Goal: Task Accomplishment & Management: Complete application form

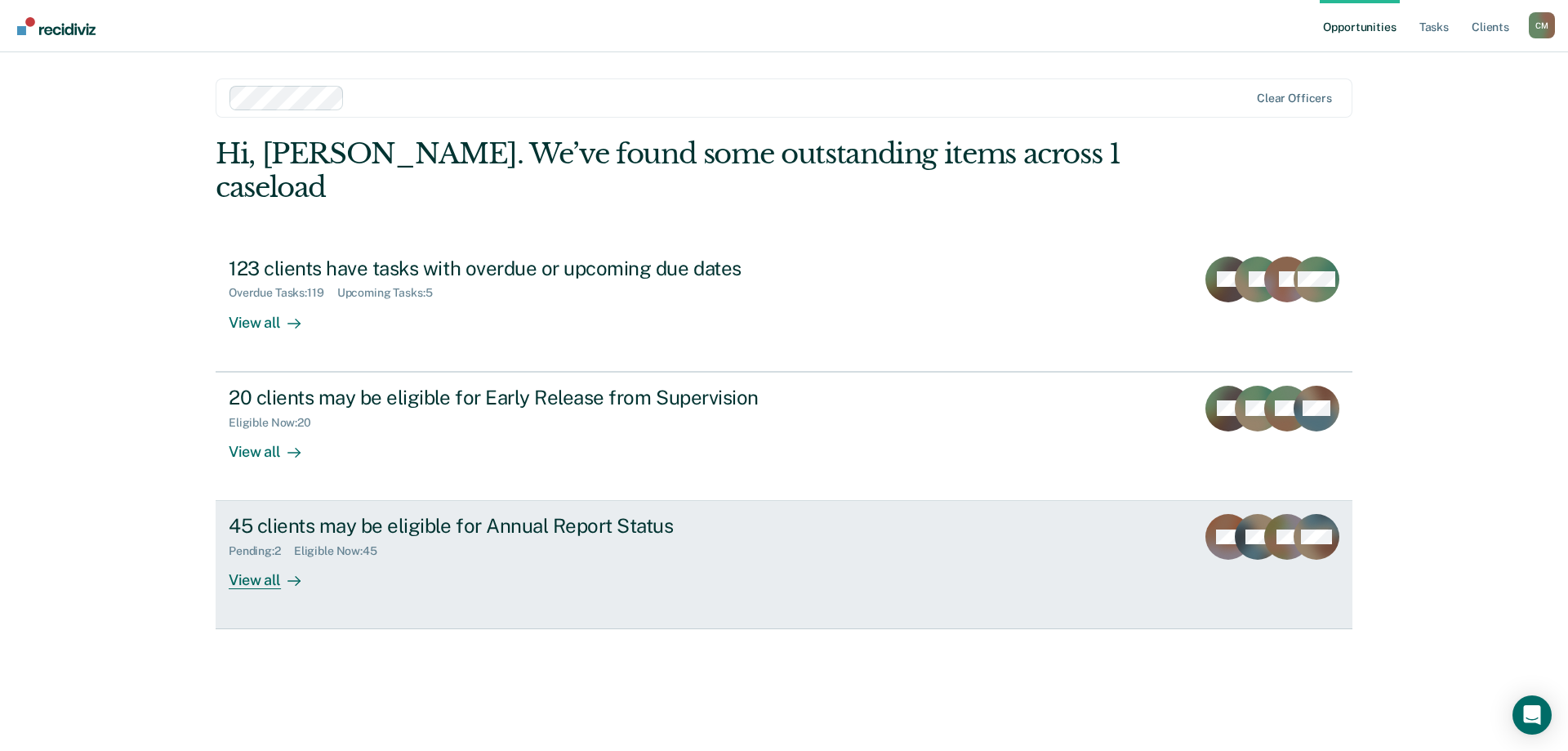
click at [346, 514] on div "45 clients may be eligible for Annual Report Status" at bounding box center [515, 526] width 573 height 24
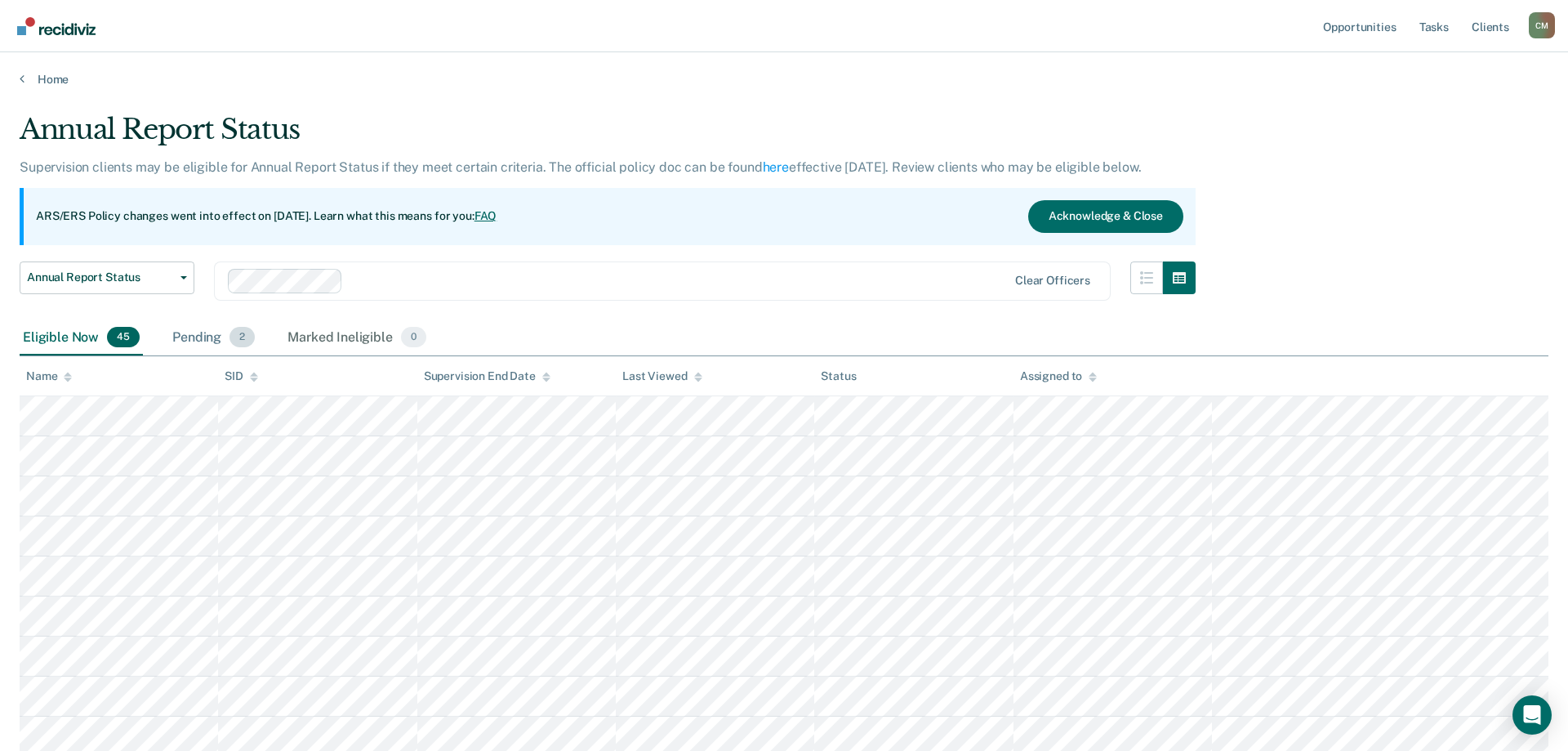
click at [240, 337] on span "2" at bounding box center [242, 337] width 25 height 21
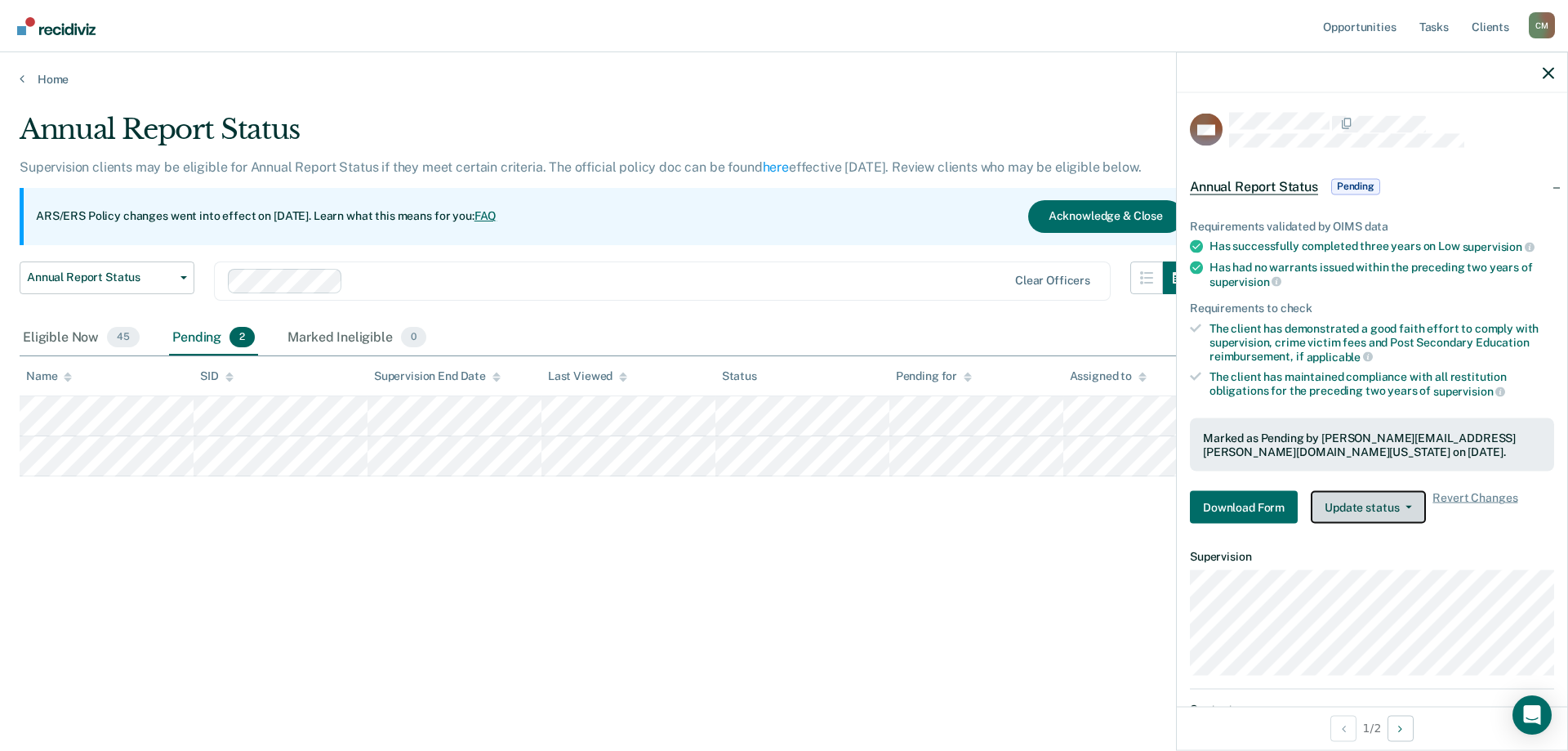
click at [1410, 501] on button "Update status" at bounding box center [1368, 507] width 115 height 33
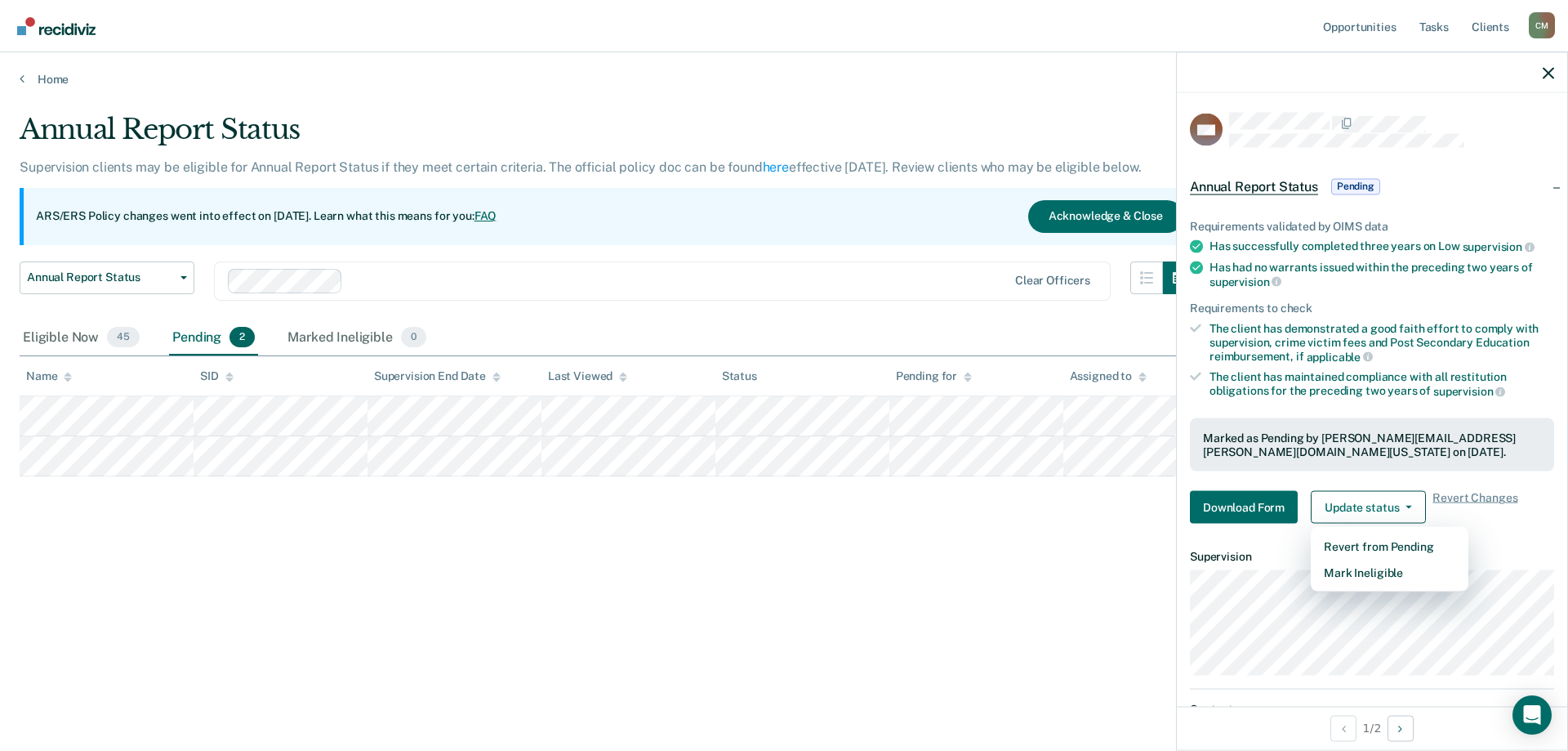
click at [1120, 573] on div "Annual Report Status Supervision clients may be eligible for Annual Report Stat…" at bounding box center [784, 371] width 1528 height 516
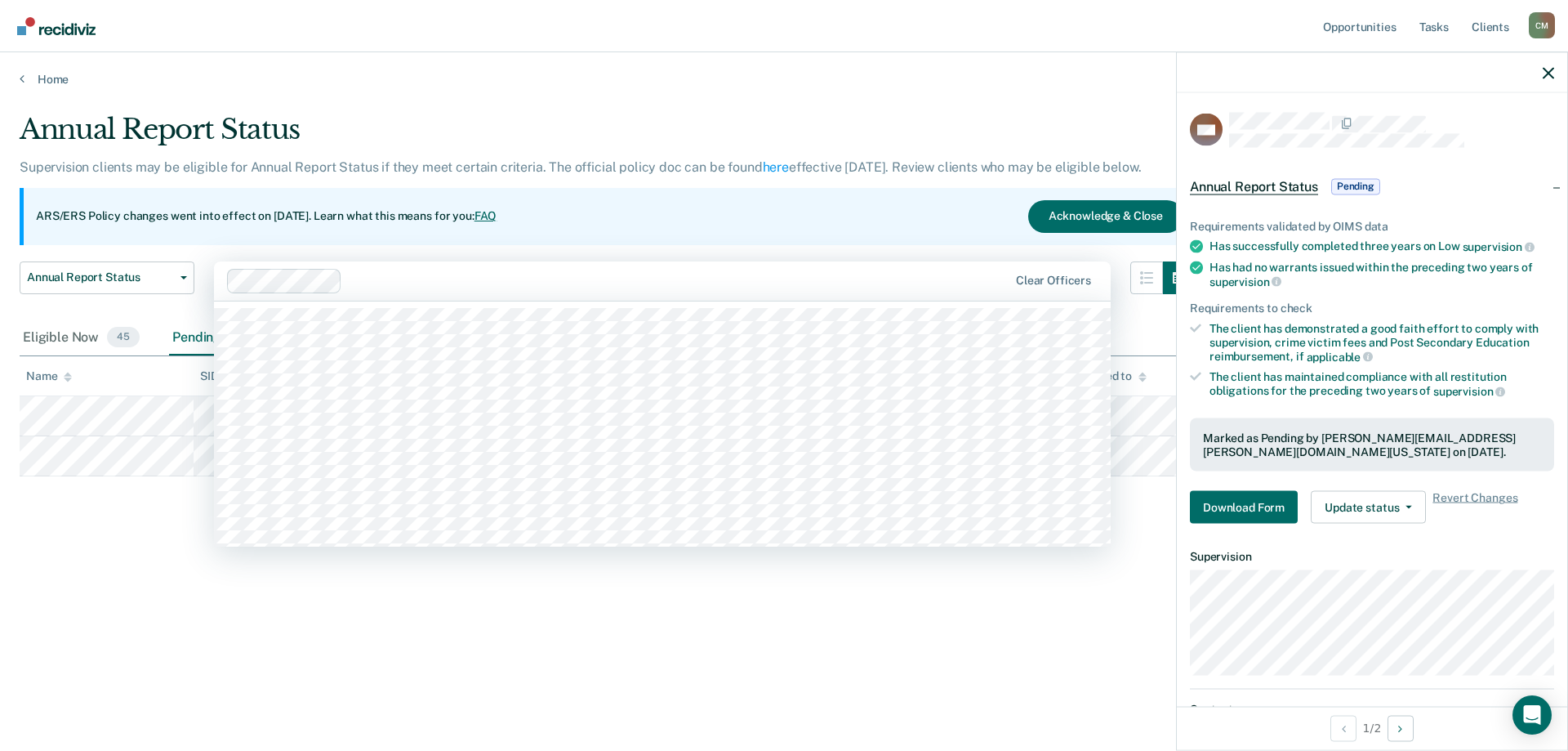
click at [864, 299] on div "Clear officers" at bounding box center [662, 281] width 896 height 40
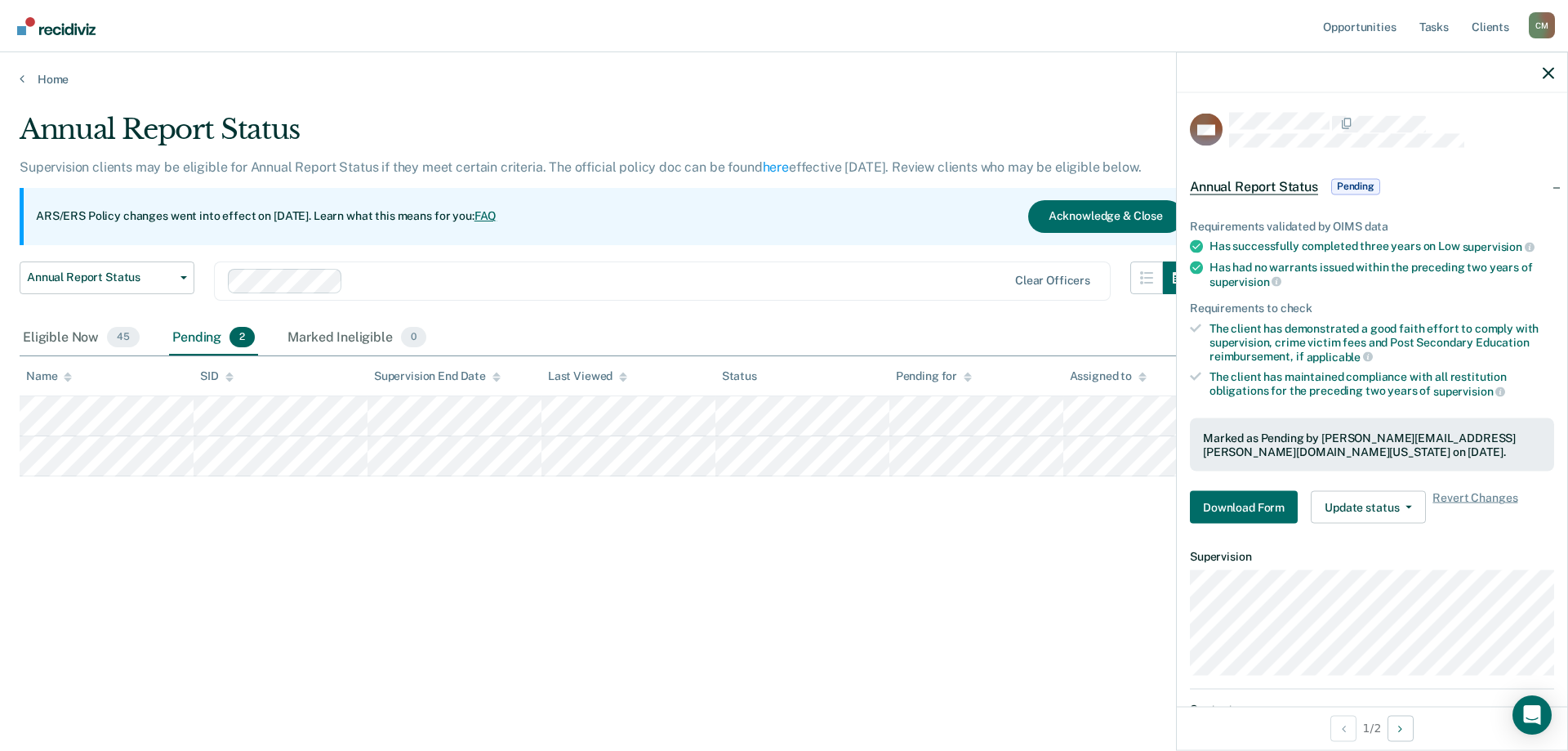
click at [934, 95] on main "Annual Report Status Supervision clients may be eligible for Annual Report Stat…" at bounding box center [784, 416] width 1568 height 659
click at [459, 571] on div "Annual Report Status Supervision clients may be eligible for Annual Report Stat…" at bounding box center [784, 371] width 1528 height 516
click at [1223, 507] on button "Download Form" at bounding box center [1244, 507] width 108 height 33
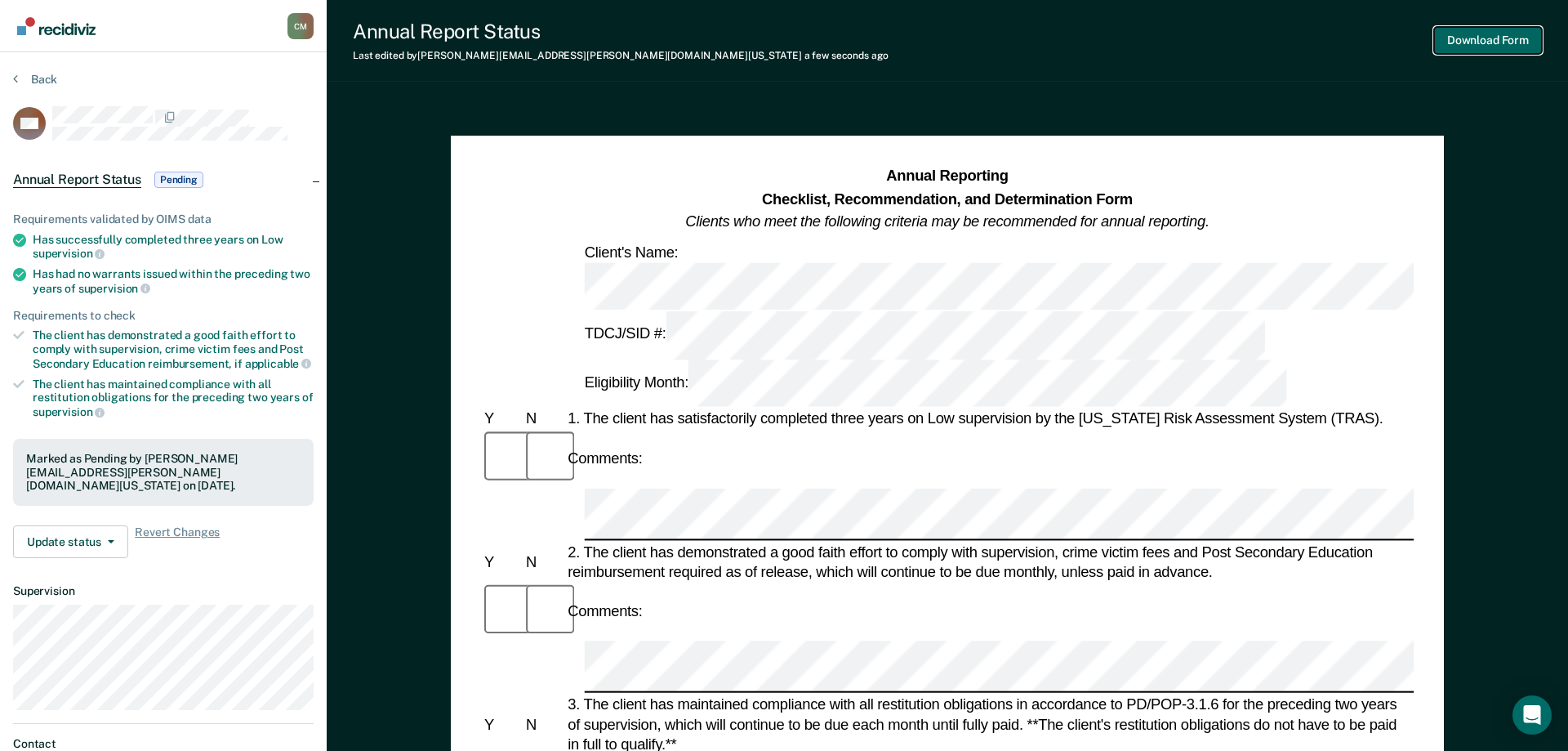
click at [1484, 37] on button "Download Form" at bounding box center [1488, 40] width 108 height 27
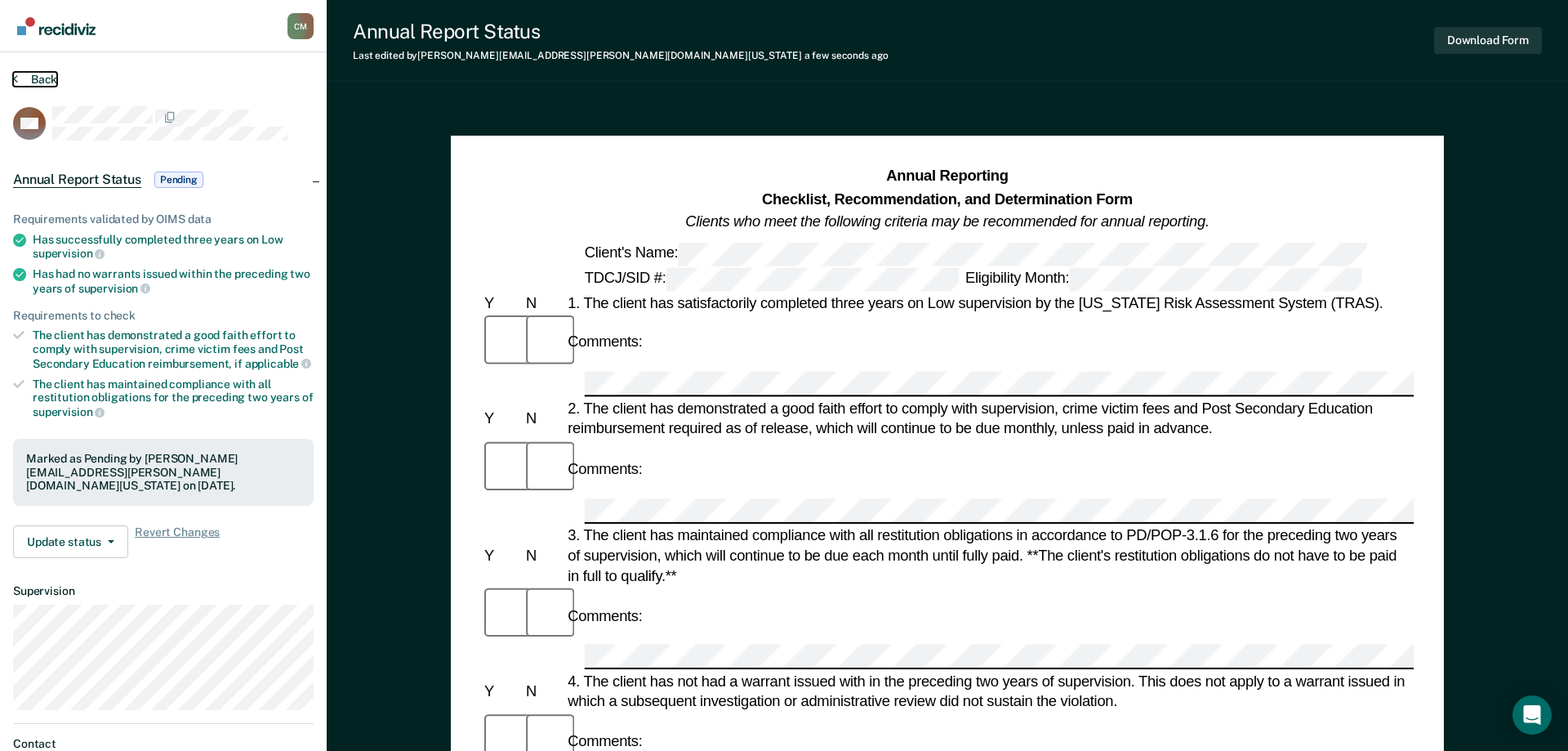
click at [23, 79] on button "Back" at bounding box center [35, 78] width 44 height 14
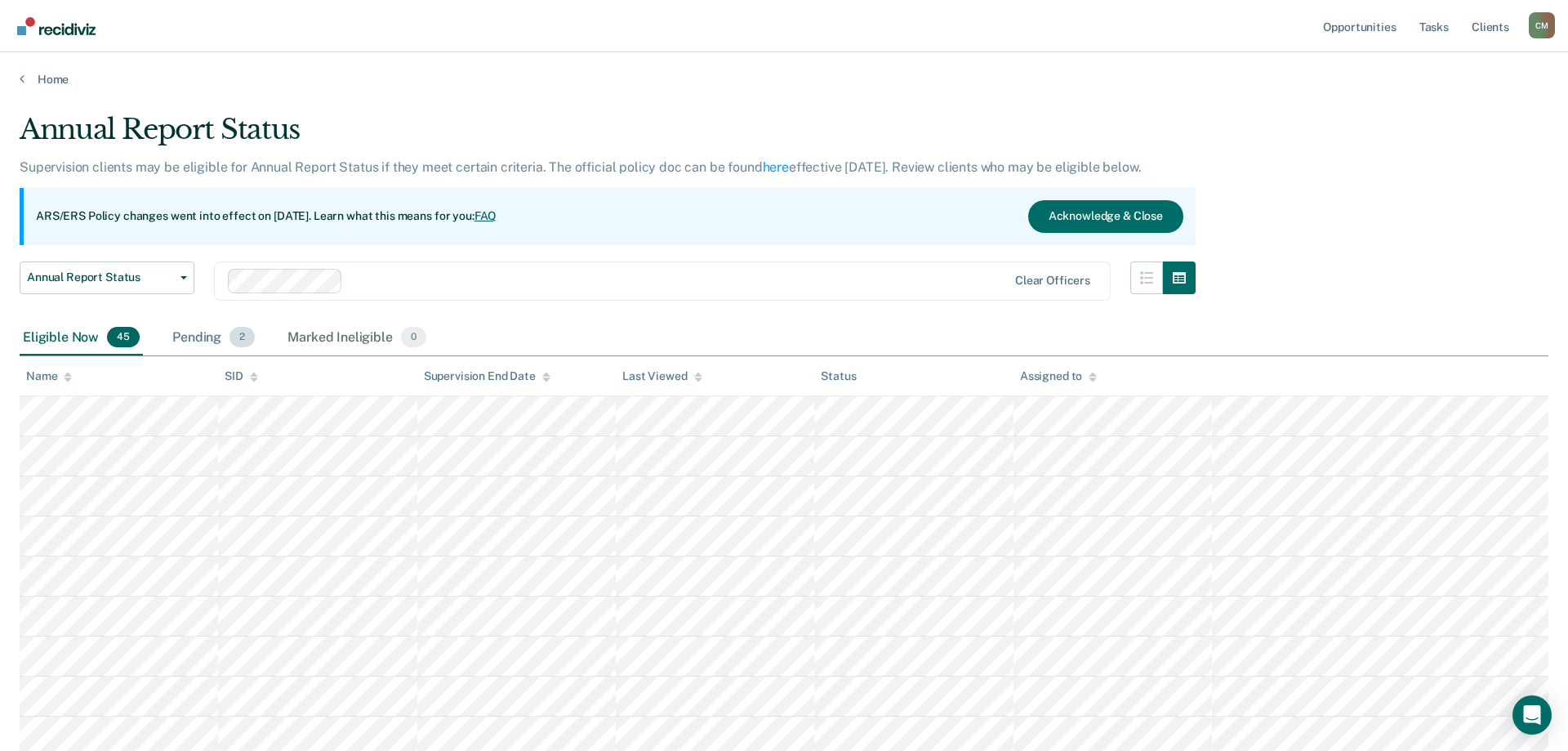
click at [180, 332] on div "Pending 2" at bounding box center [214, 338] width 89 height 36
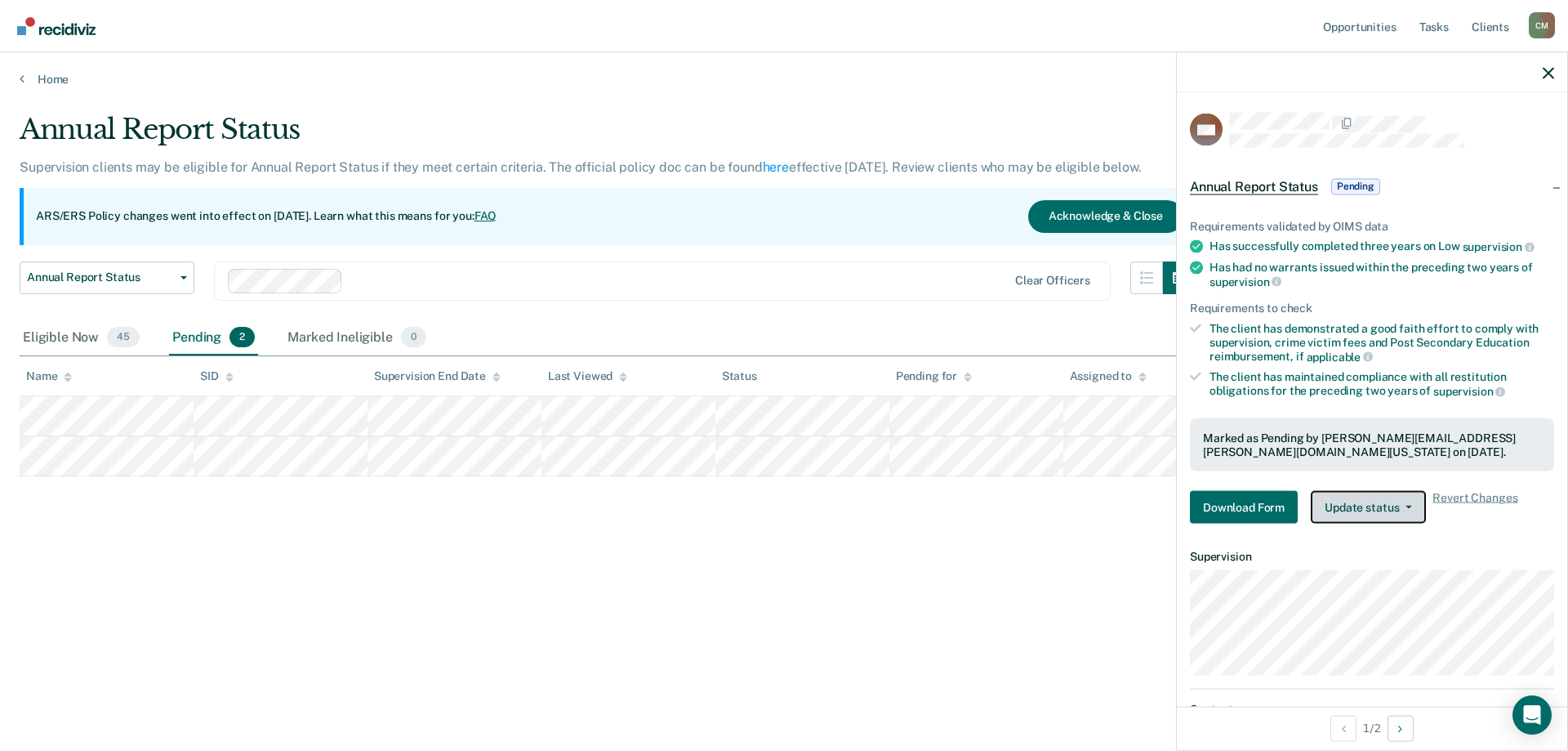
click at [1412, 505] on button "Update status" at bounding box center [1368, 507] width 115 height 33
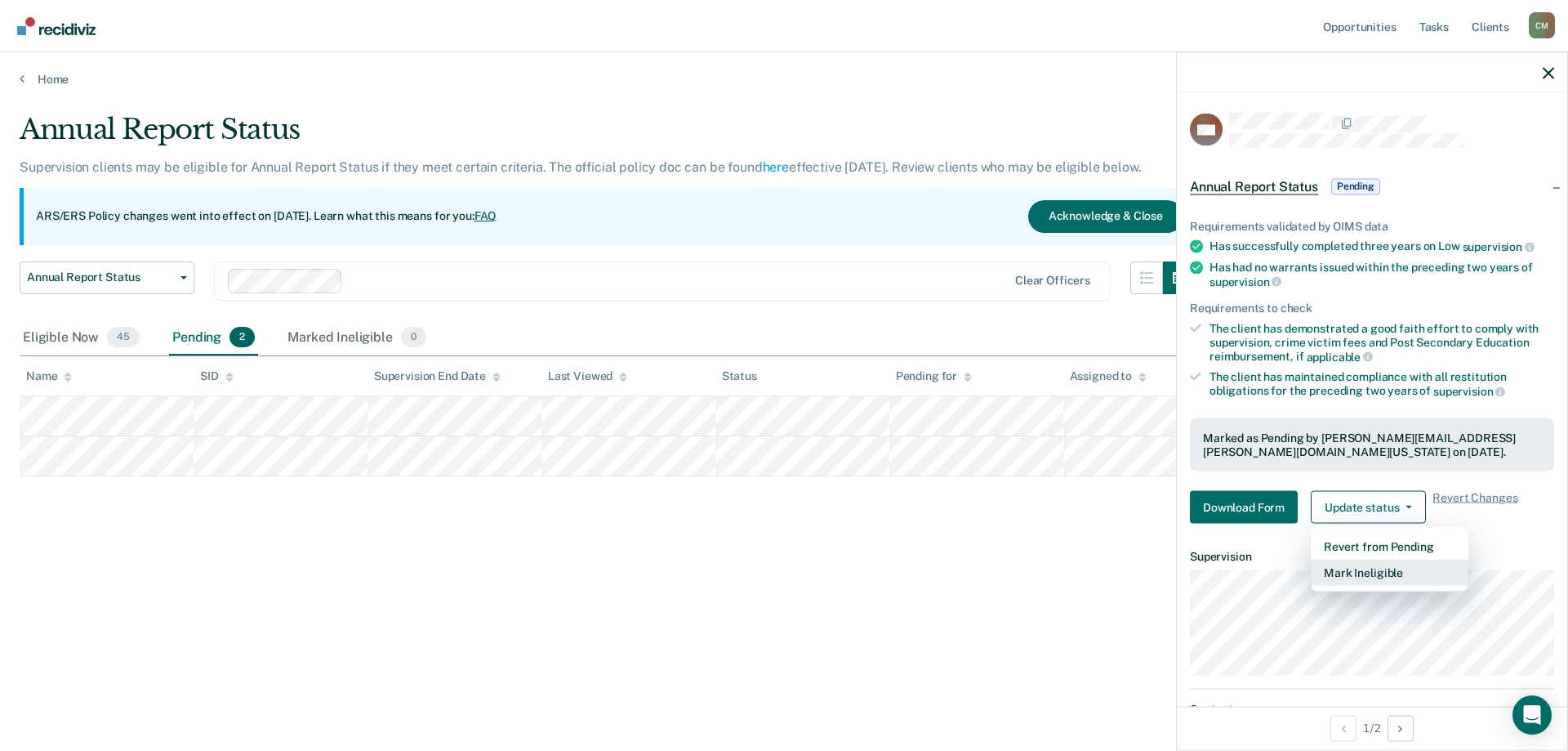
click at [1385, 567] on button "Mark Ineligible" at bounding box center [1389, 572] width 158 height 26
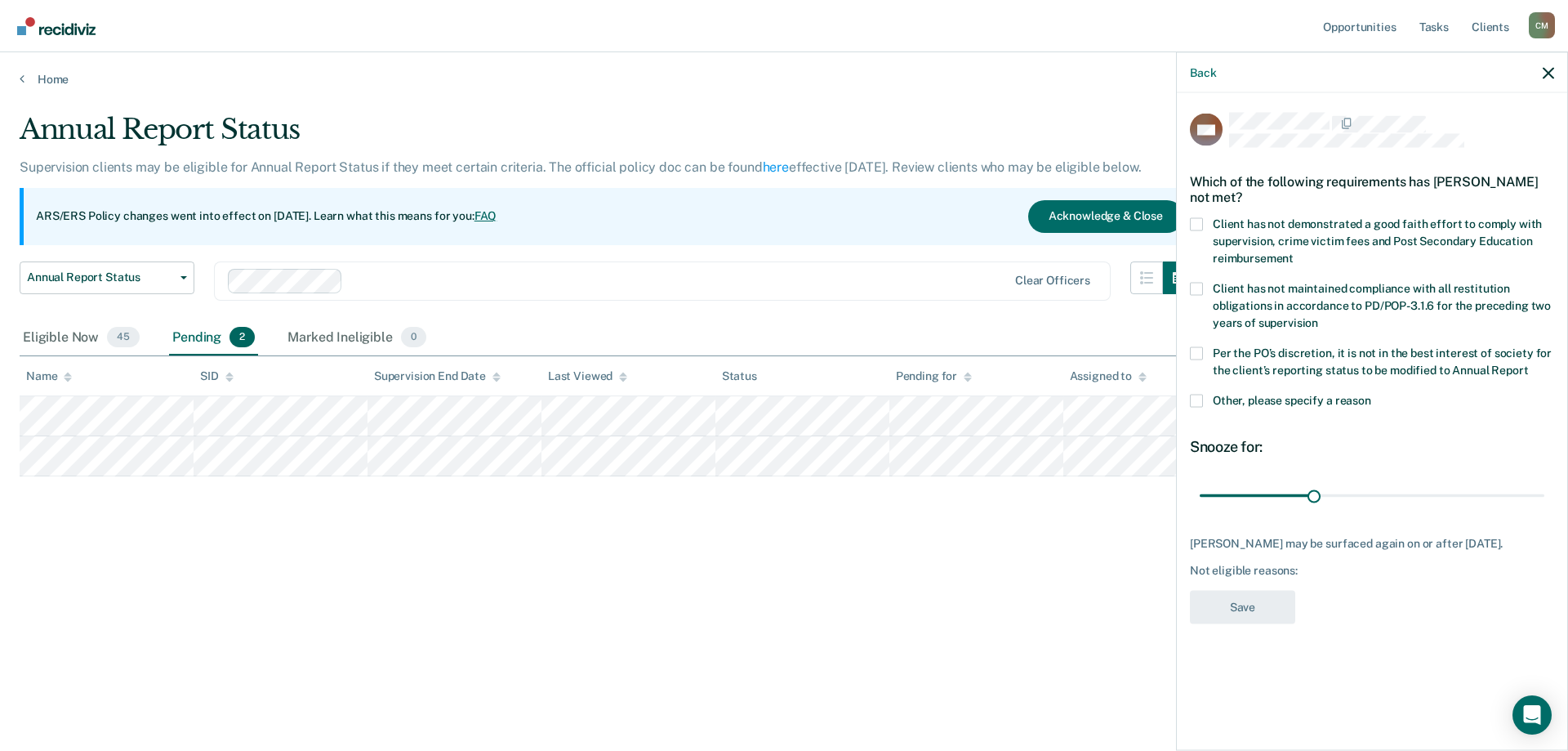
click at [1196, 223] on span at bounding box center [1196, 224] width 13 height 13
click at [1293, 252] on input "Client has not demonstrated a good faith effort to comply with supervision, cri…" at bounding box center [1293, 252] width 0 height 0
click at [1201, 353] on span at bounding box center [1196, 353] width 13 height 13
click at [1528, 363] on input "Per the PO’s discretion, it is not in the best interest of society for the clie…" at bounding box center [1528, 363] width 0 height 0
click at [1232, 604] on button "Save" at bounding box center [1242, 607] width 105 height 34
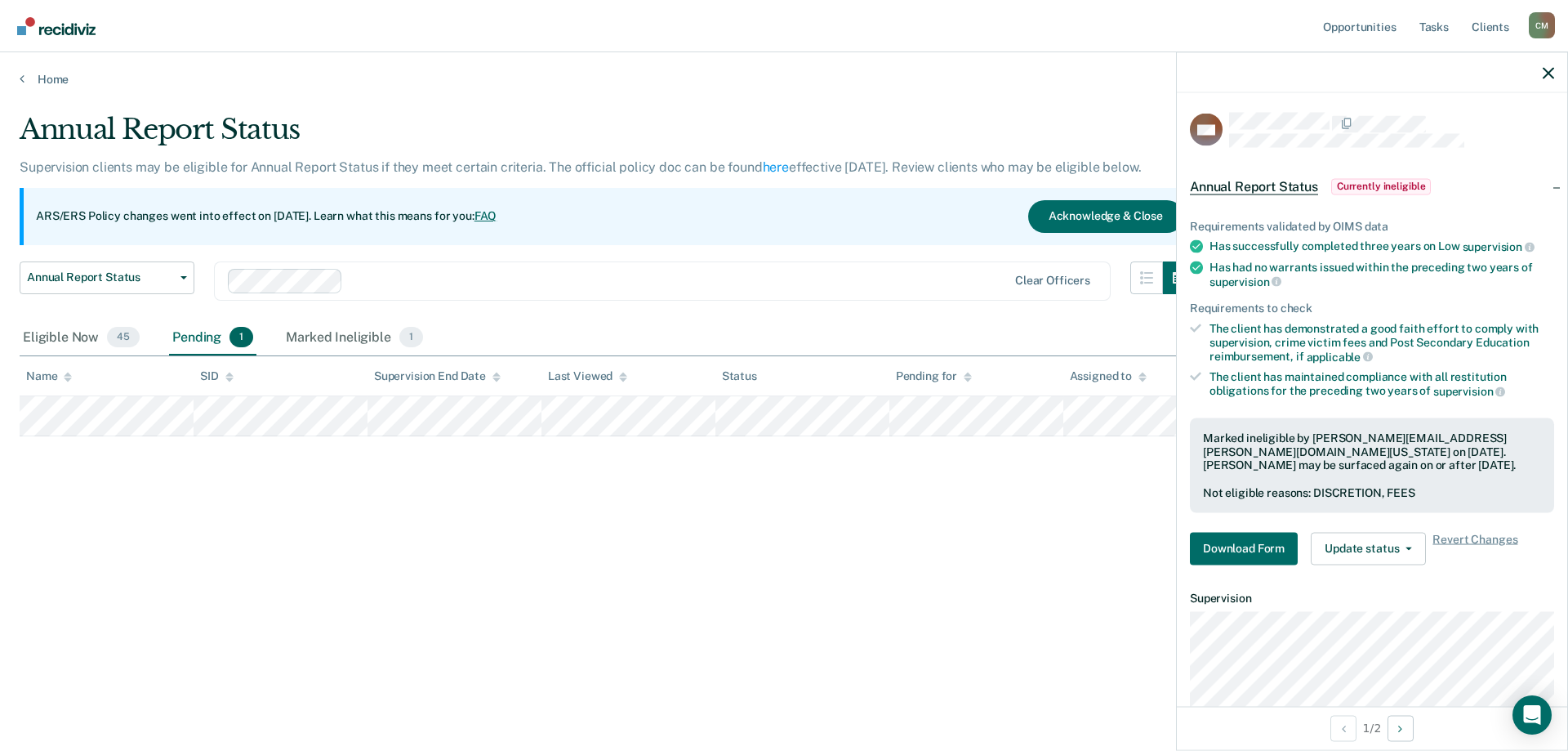
click at [1555, 80] on div at bounding box center [1372, 72] width 390 height 40
click at [1555, 73] on div at bounding box center [1372, 72] width 390 height 40
click at [1080, 86] on link "Home" at bounding box center [784, 78] width 1528 height 14
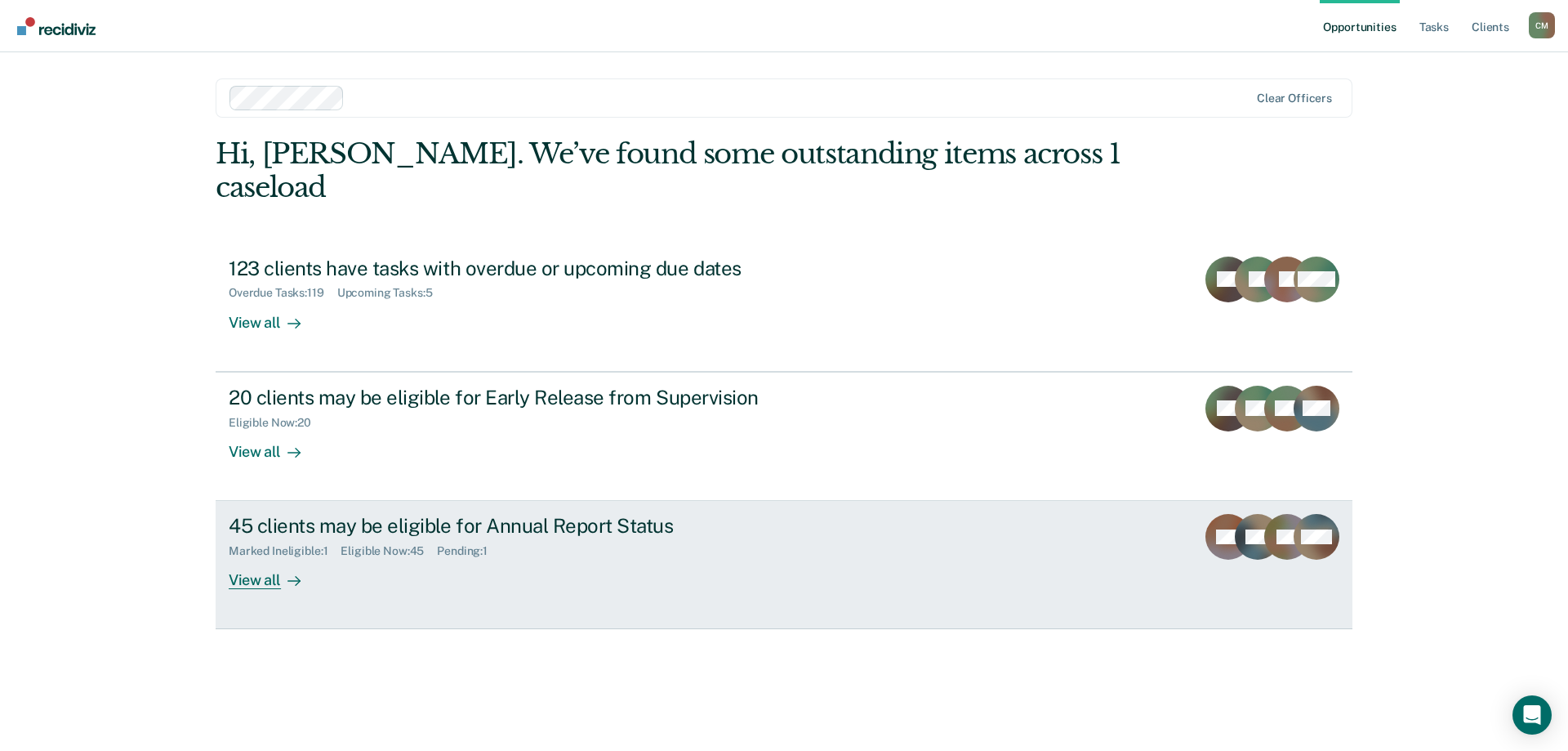
click at [293, 514] on div "45 clients may be eligible for Annual Report Status" at bounding box center [515, 526] width 573 height 24
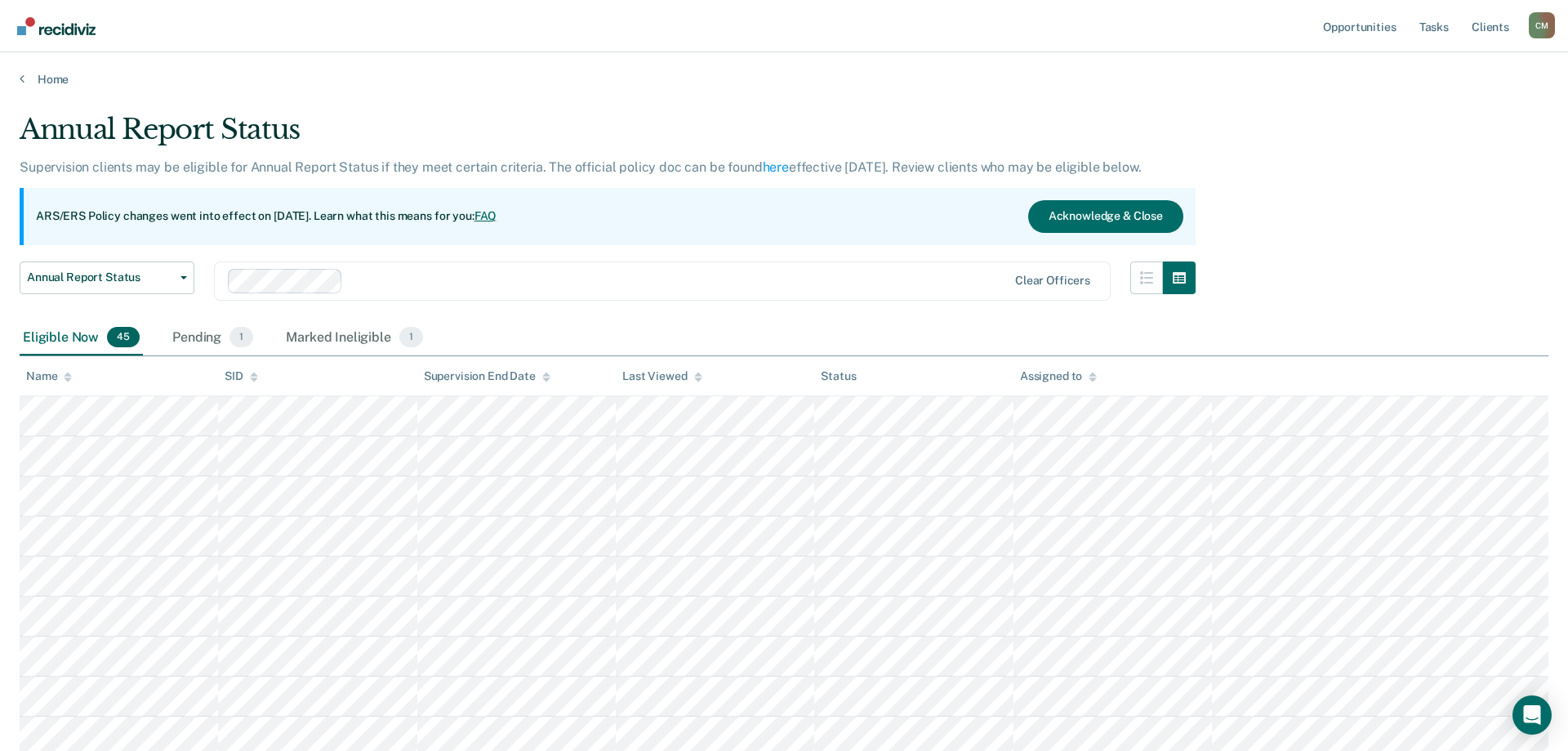
click at [58, 382] on div "Name" at bounding box center [49, 376] width 45 height 13
click at [546, 270] on div at bounding box center [618, 281] width 781 height 24
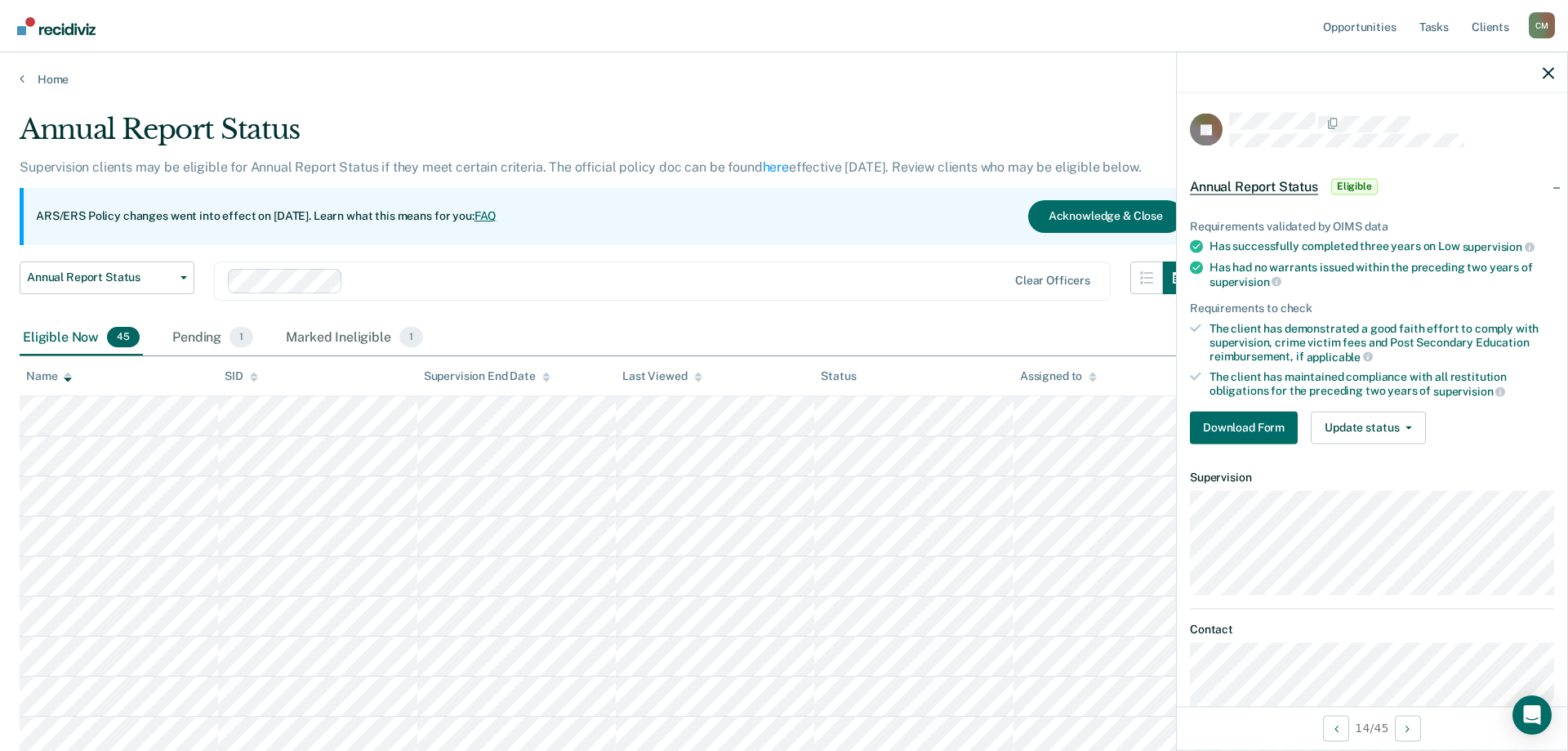
click at [732, 241] on div "ARS/ERS Policy changes went into effect on [DATE]. Learn what this means for yo…" at bounding box center [607, 217] width 1176 height 57
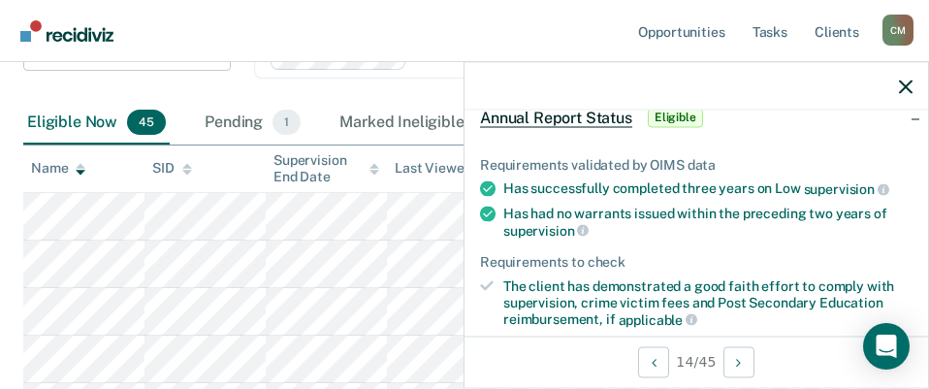
scroll to position [221, 0]
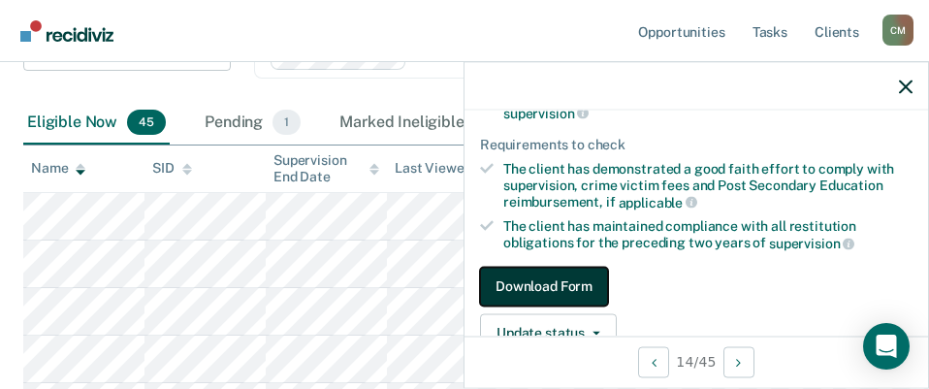
click at [526, 270] on button "Download Form" at bounding box center [544, 286] width 128 height 39
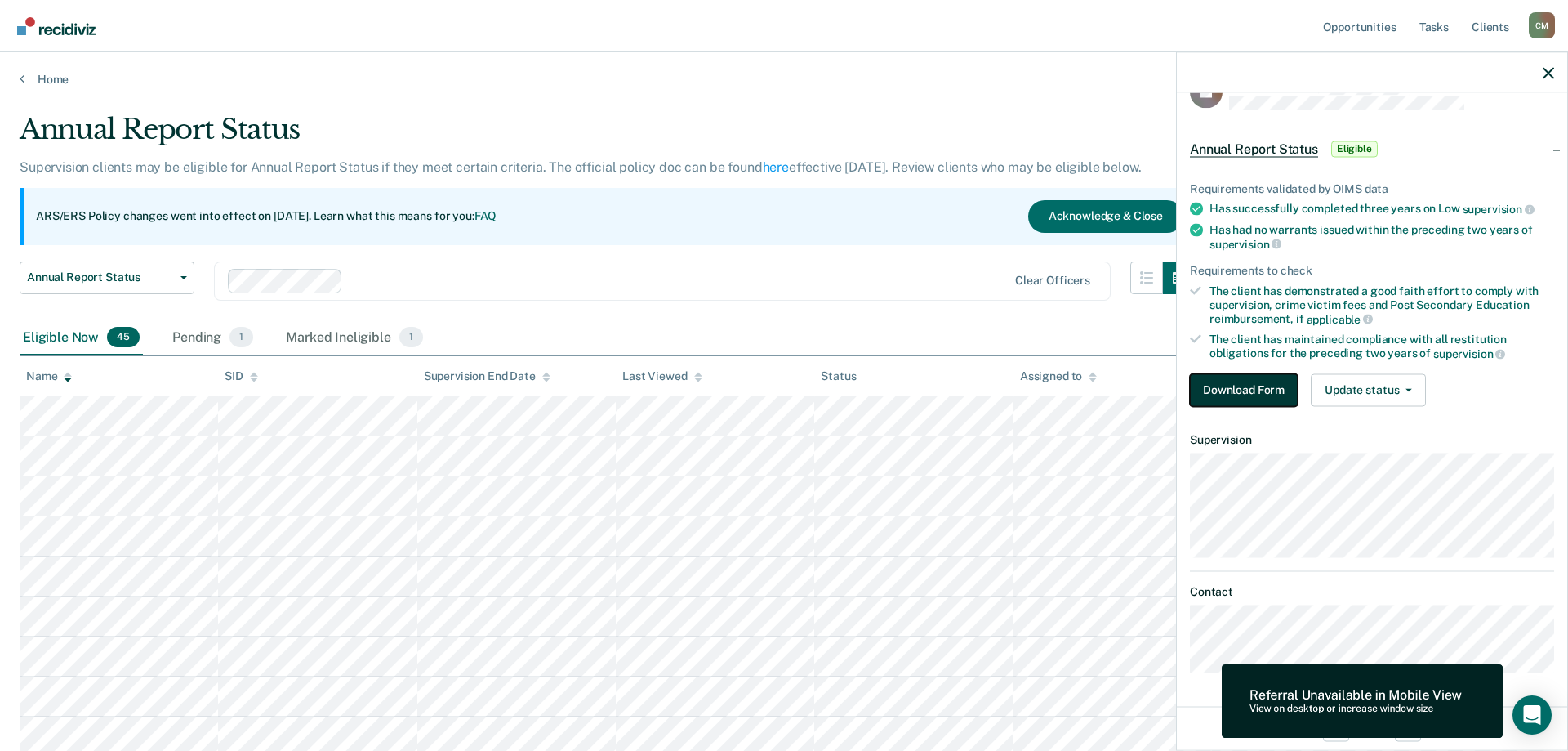
scroll to position [35, 0]
click at [1441, 689] on div "Referral Unavailable in Mobile View" at bounding box center [1356, 695] width 212 height 15
click at [1230, 381] on button "Download Form" at bounding box center [1244, 393] width 108 height 33
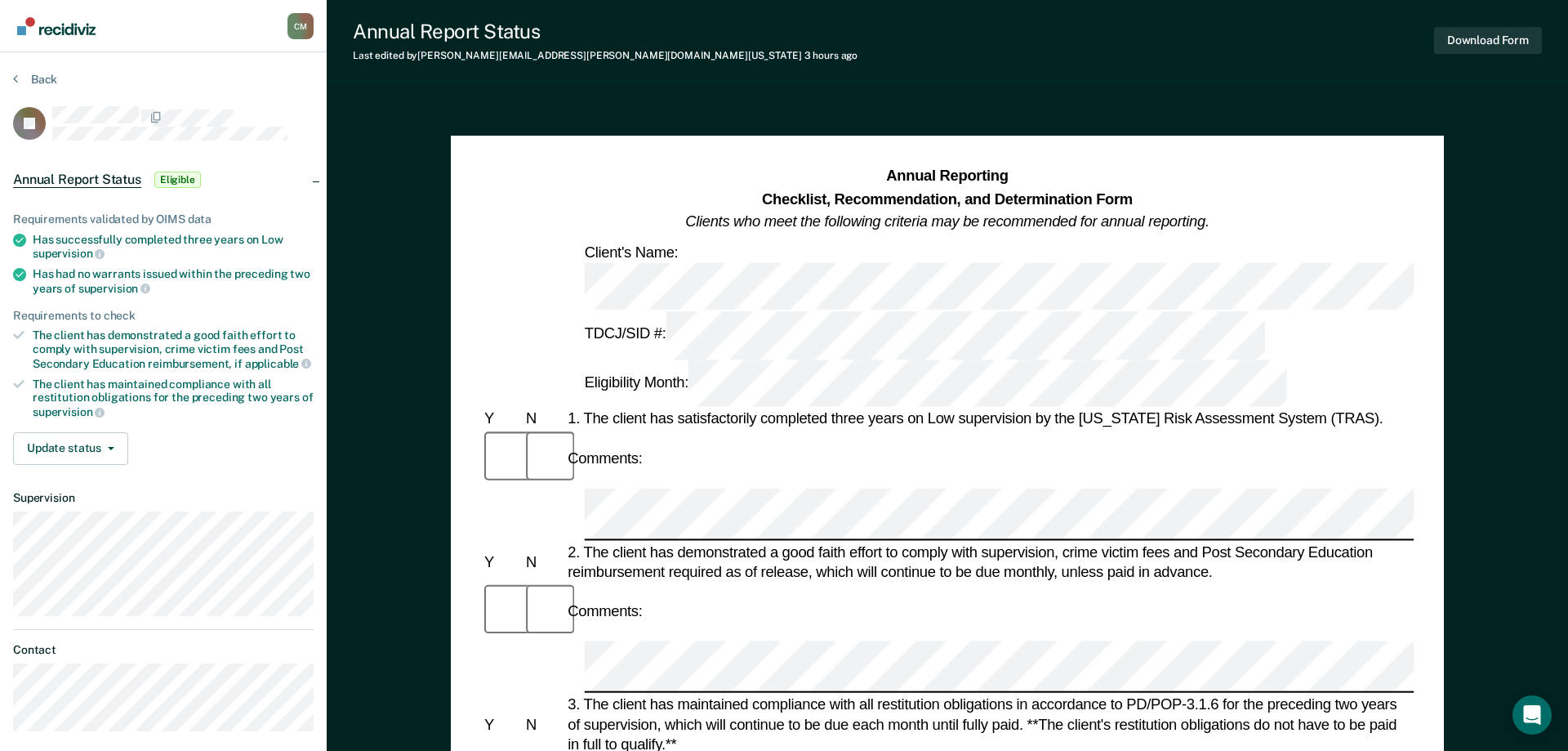
click at [233, 499] on dt "Supervision" at bounding box center [163, 498] width 301 height 13
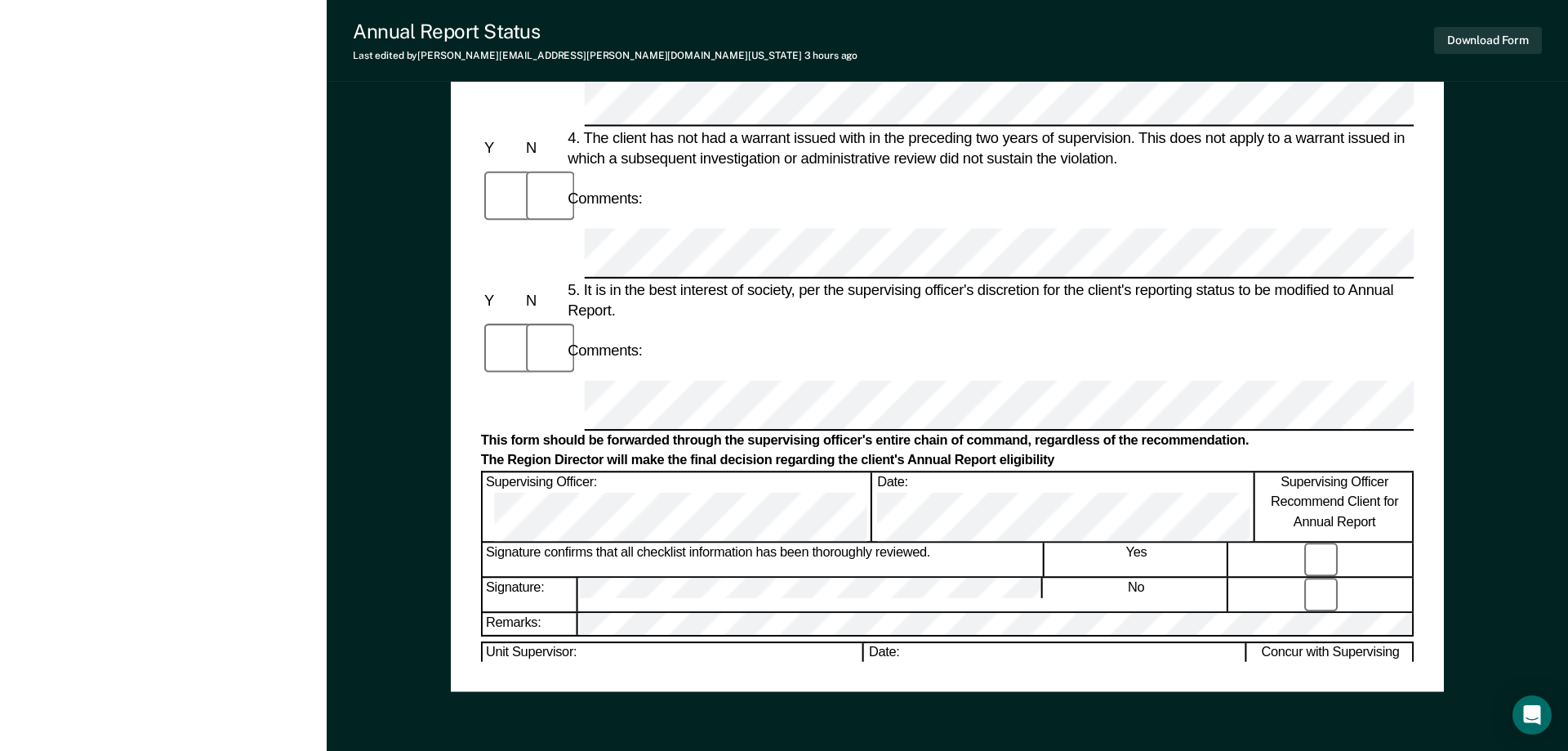
scroll to position [807, 0]
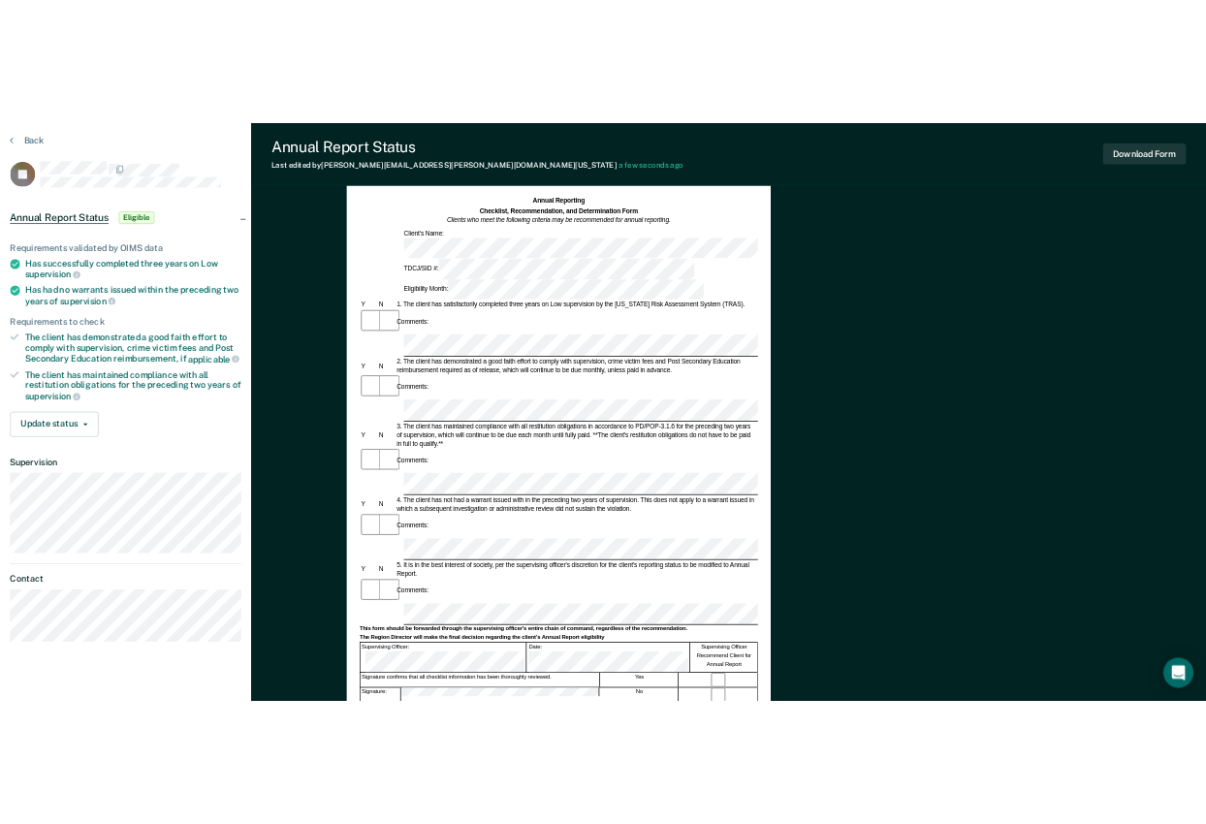
scroll to position [0, 0]
